Goal: Information Seeking & Learning: Learn about a topic

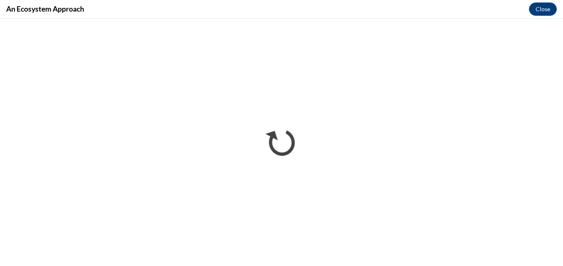
scroll to position [534, 0]
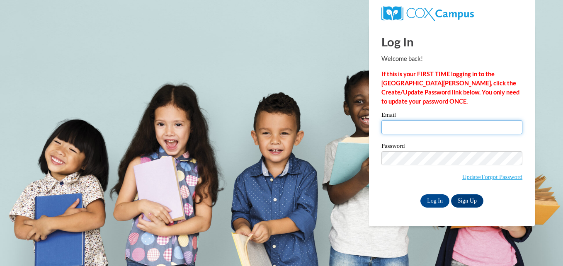
drag, startPoint x: 428, startPoint y: 127, endPoint x: 428, endPoint y: 131, distance: 4.6
click at [428, 127] on input "Email" at bounding box center [452, 127] width 141 height 14
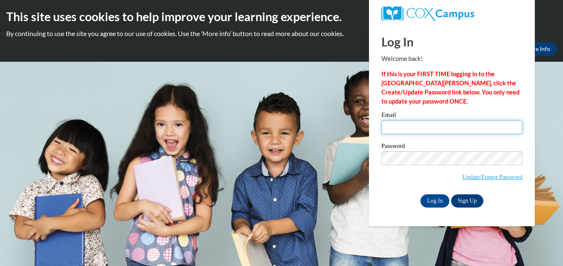
type input "montgomerykyra2000@gmail.com"
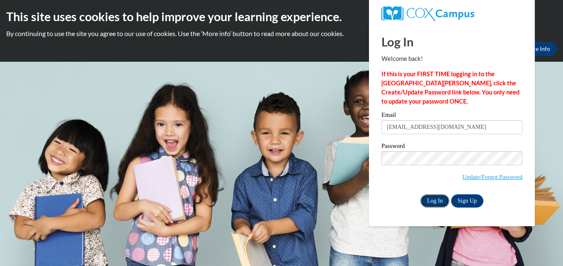
click at [441, 201] on input "Log In" at bounding box center [435, 200] width 29 height 13
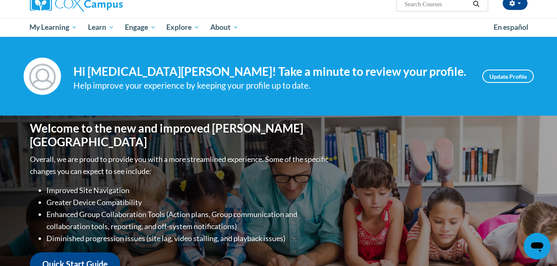
scroll to position [72, 0]
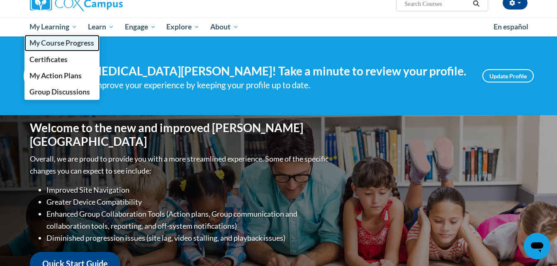
click at [66, 48] on link "My Course Progress" at bounding box center [61, 43] width 75 height 16
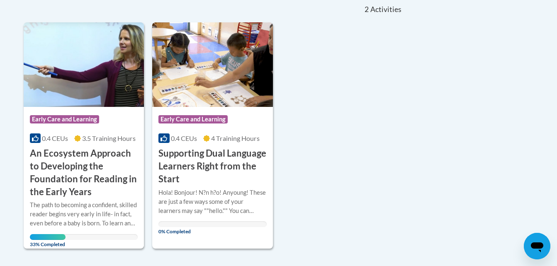
scroll to position [191, 0]
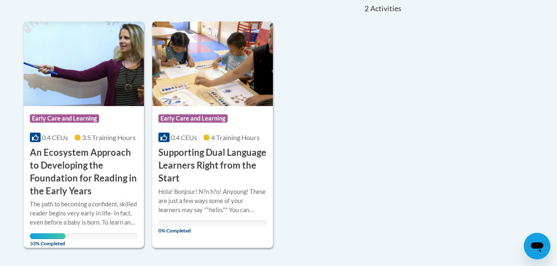
click at [104, 145] on div "Course Category: Early Care and Learning 0.4 CEUs 3.5 Training Hours COURSE An …" at bounding box center [84, 151] width 121 height 91
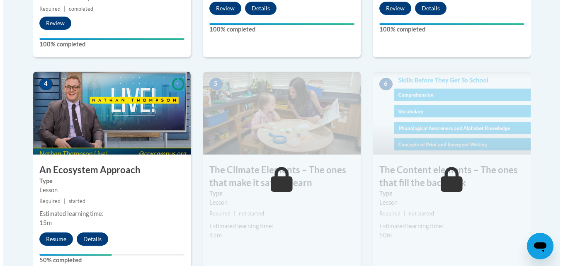
scroll to position [465, 0]
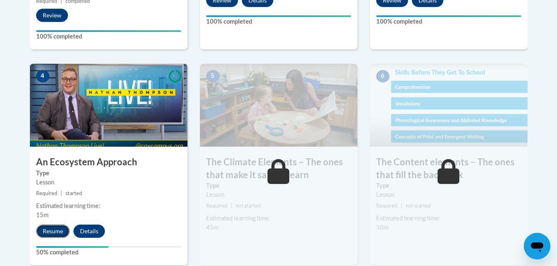
click at [53, 231] on button "Resume" at bounding box center [53, 231] width 34 height 13
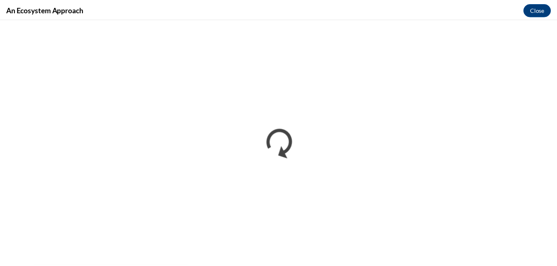
scroll to position [0, 0]
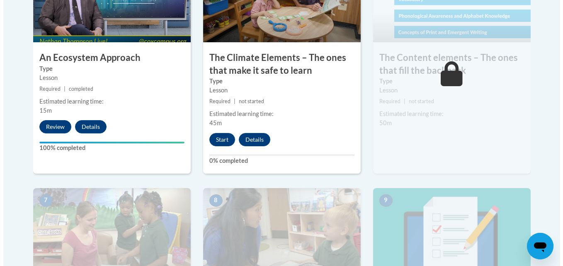
scroll to position [569, 0]
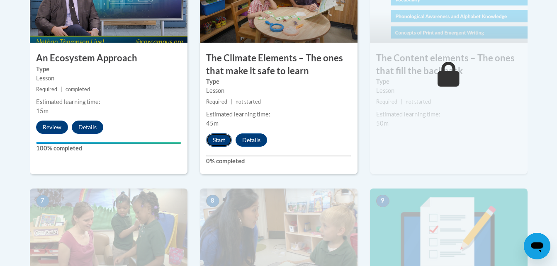
click at [219, 144] on button "Start" at bounding box center [219, 140] width 26 height 13
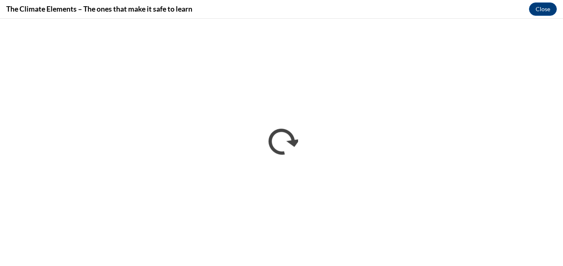
scroll to position [0, 0]
